Goal: Transaction & Acquisition: Register for event/course

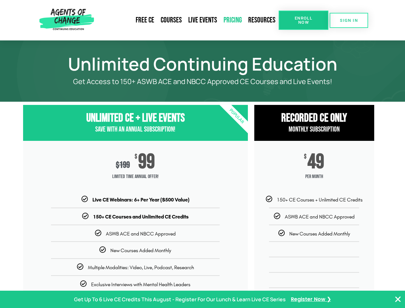
click at [203, 154] on div "$ 199 $ 99 Limited Time Annual Offer!" at bounding box center [135, 168] width 225 height 55
click at [304, 20] on span "Enroll Now" at bounding box center [303, 20] width 29 height 8
